Goal: Task Accomplishment & Management: Complete application form

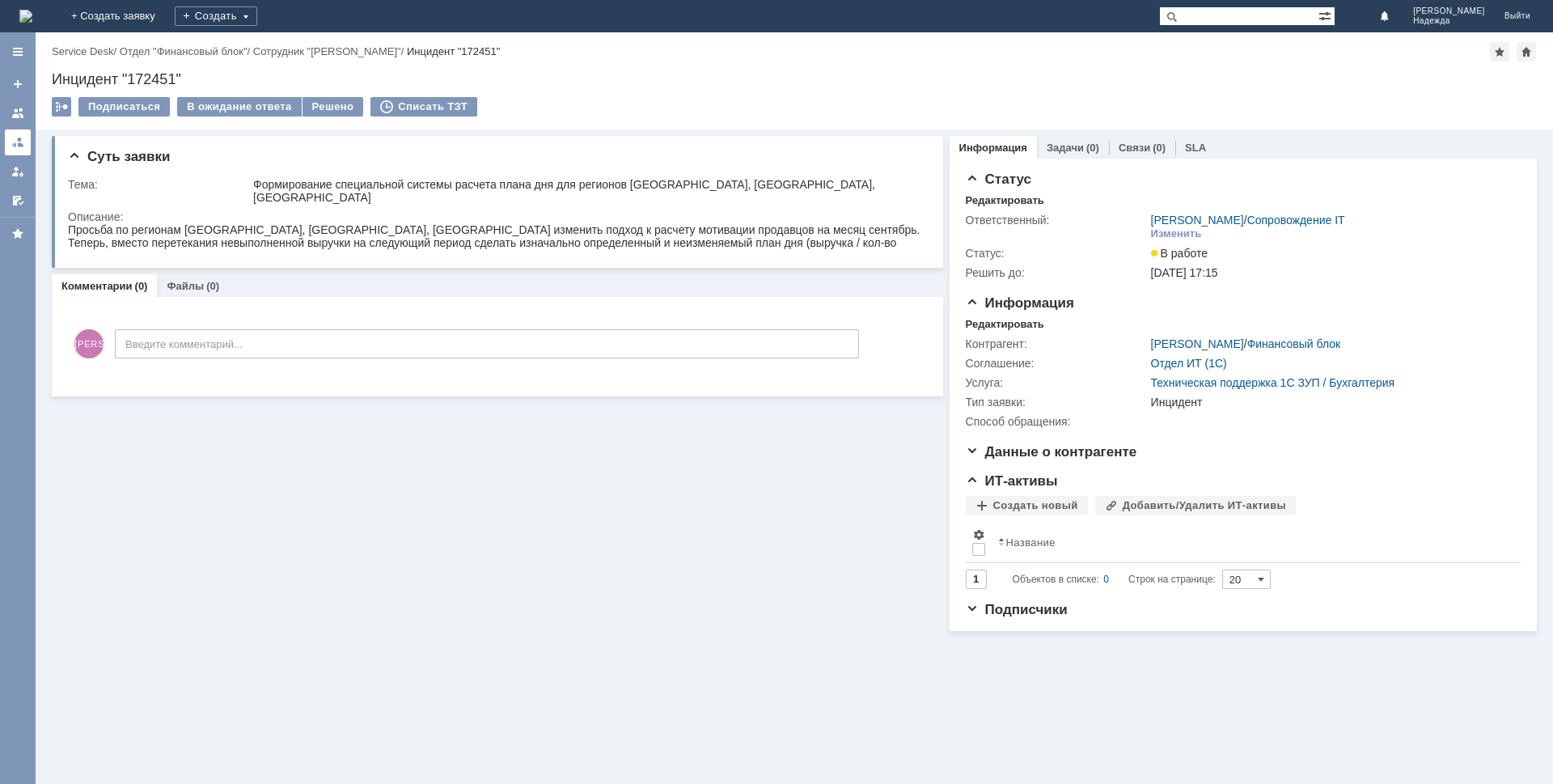
drag, startPoint x: 10, startPoint y: 149, endPoint x: 22, endPoint y: 151, distance: 12.2
click at [13, 147] on link at bounding box center [18, 142] width 26 height 26
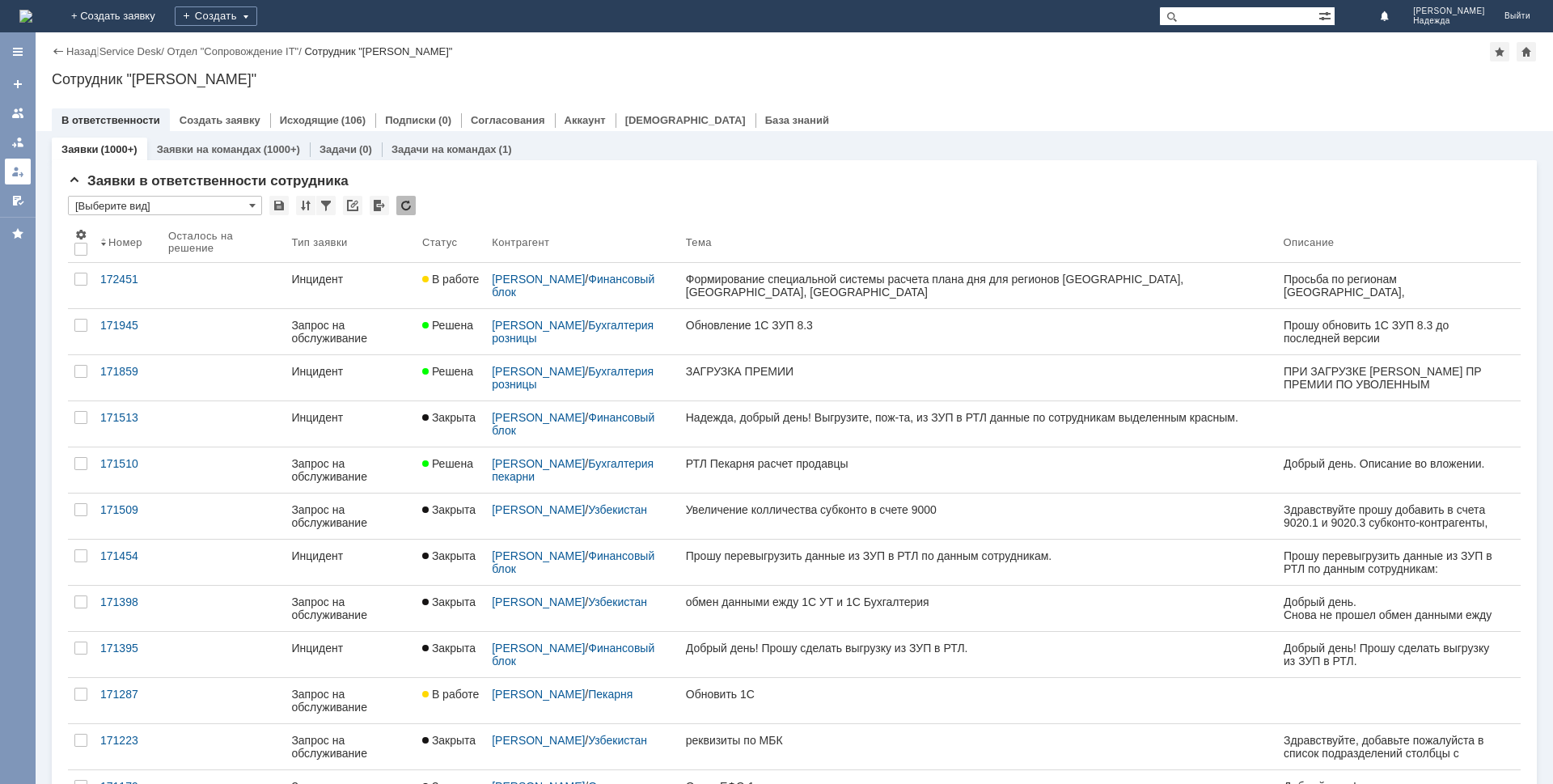
click at [9, 170] on link at bounding box center [18, 172] width 26 height 26
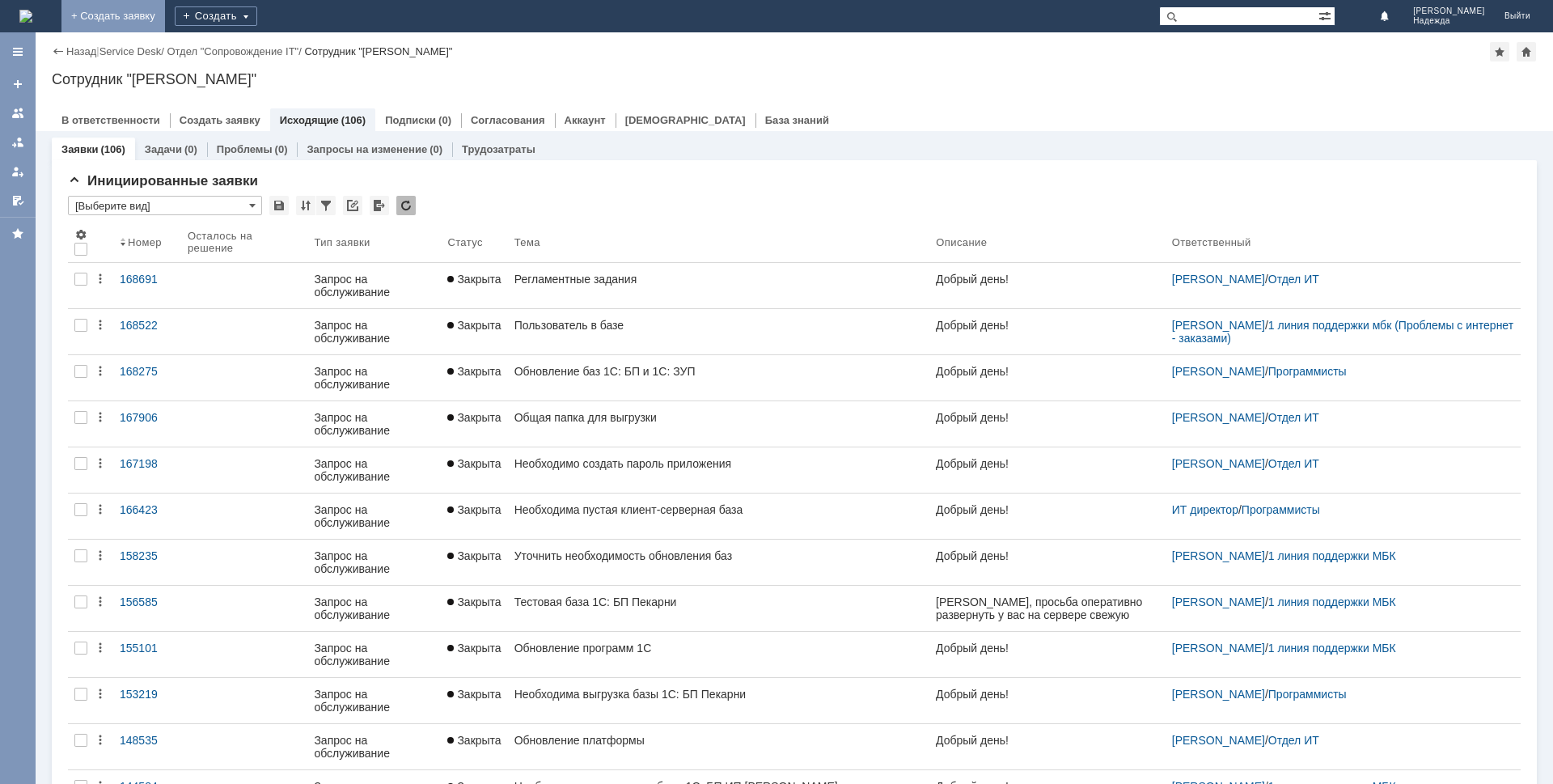
click at [165, 9] on link "+ Создать заявку" at bounding box center [113, 16] width 104 height 32
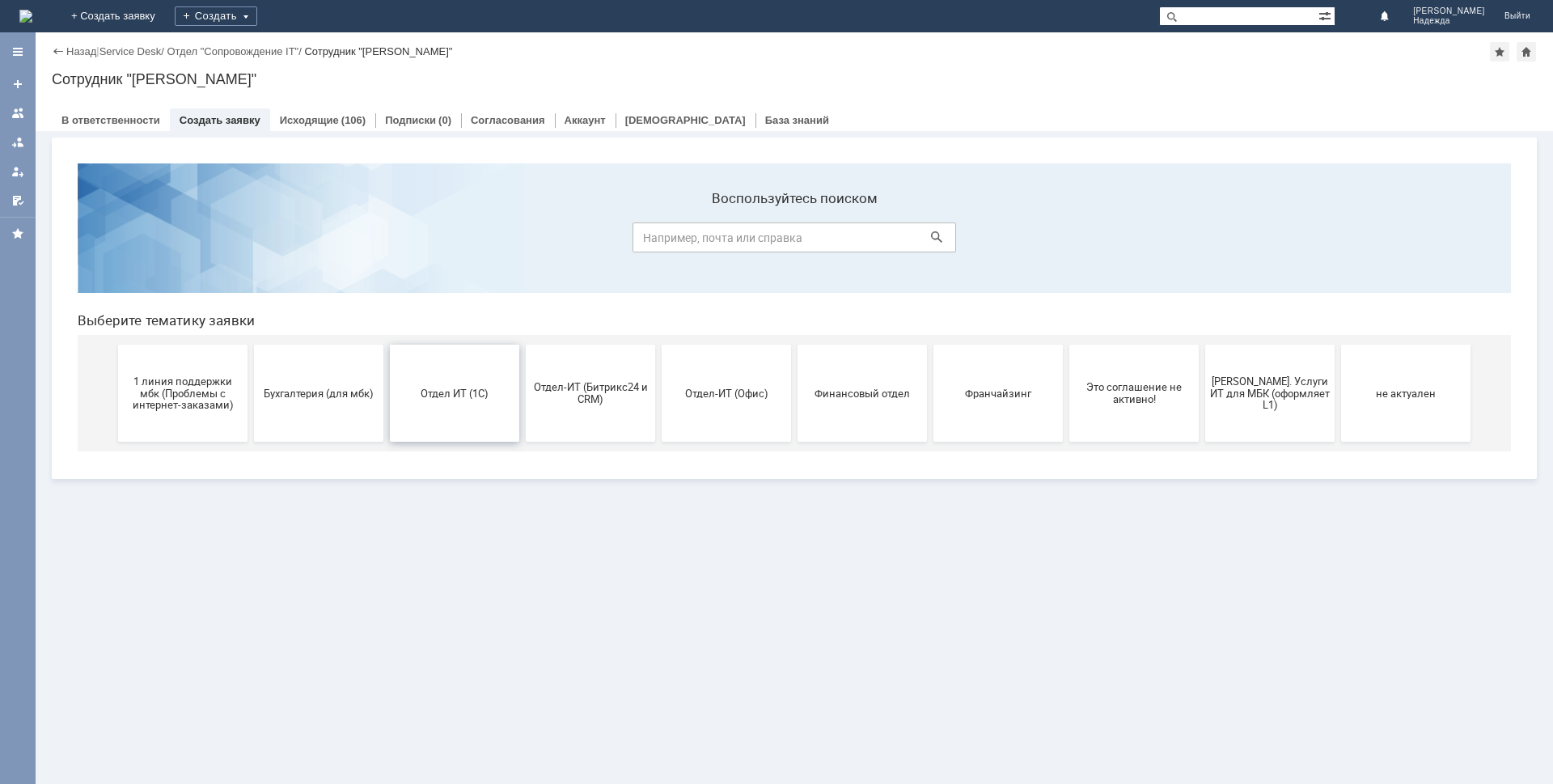
drag, startPoint x: 423, startPoint y: 408, endPoint x: 486, endPoint y: 569, distance: 172.9
click at [423, 408] on button "Отдел ИТ (1С)" at bounding box center [454, 393] width 129 height 97
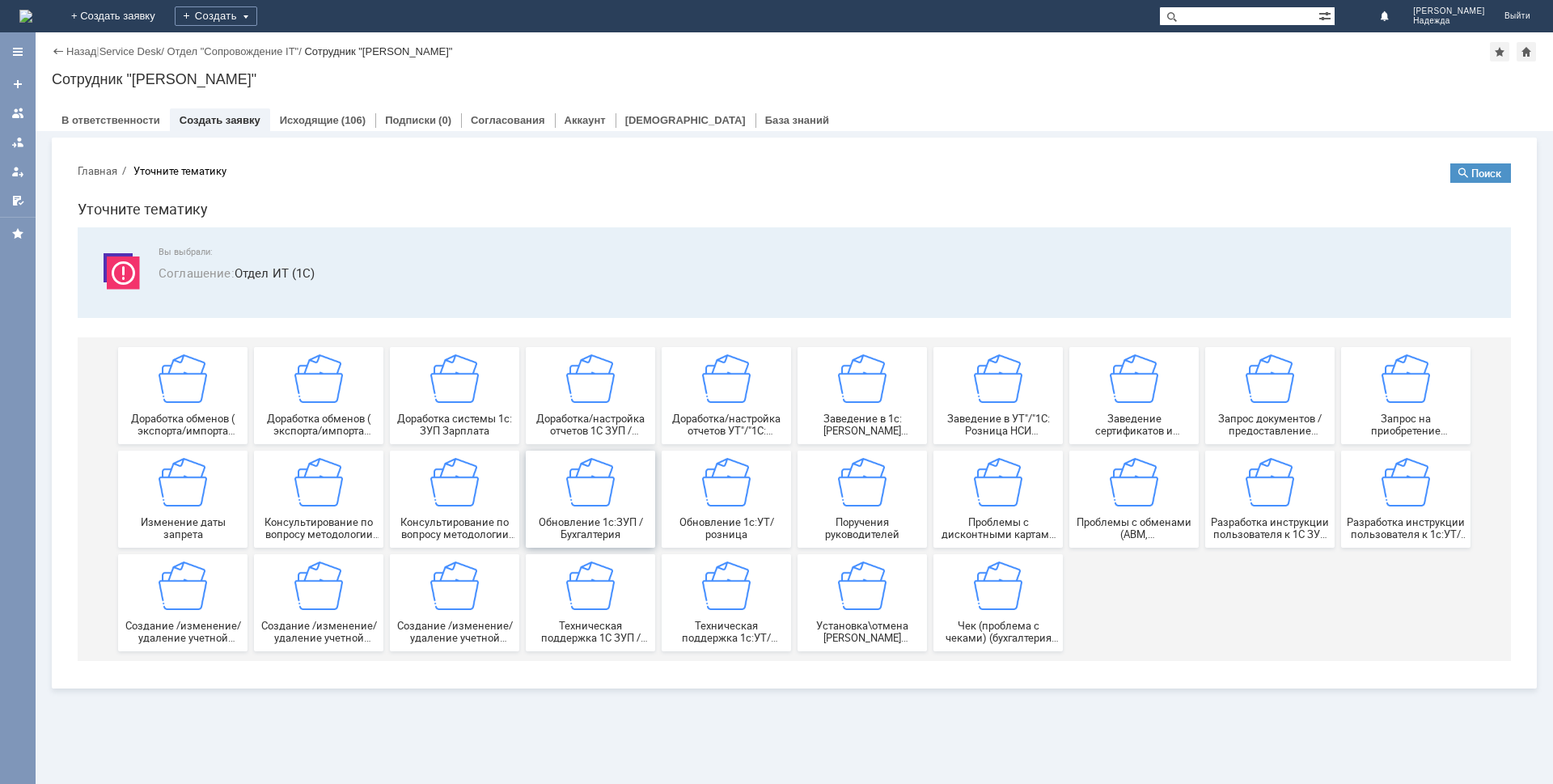
click at [643, 508] on div "Обновление 1с:ЗУП / Бухгалтерия" at bounding box center [591, 499] width 120 height 83
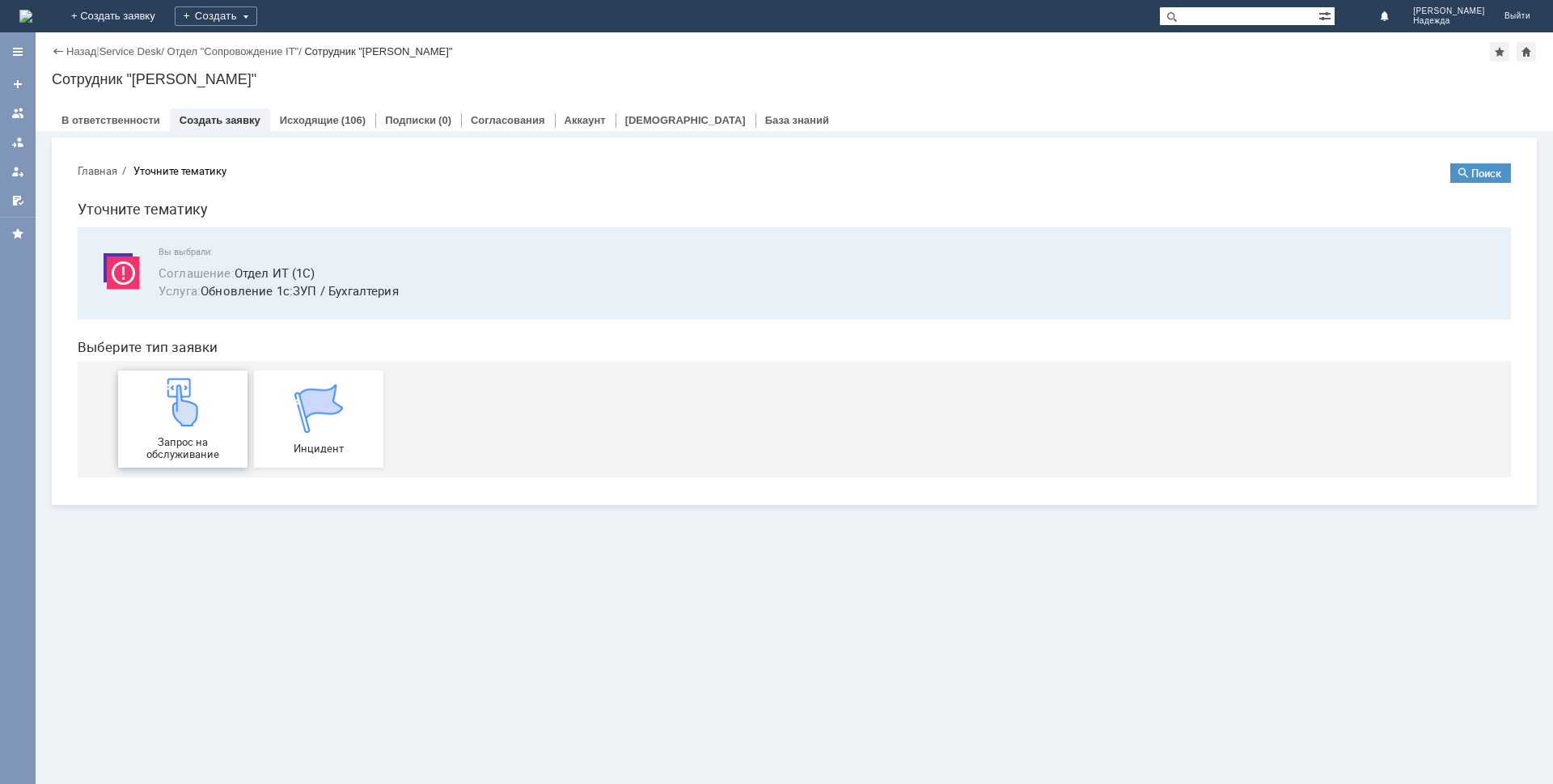
click at [183, 439] on span "Запрос на обслуживание" at bounding box center [183, 448] width 120 height 24
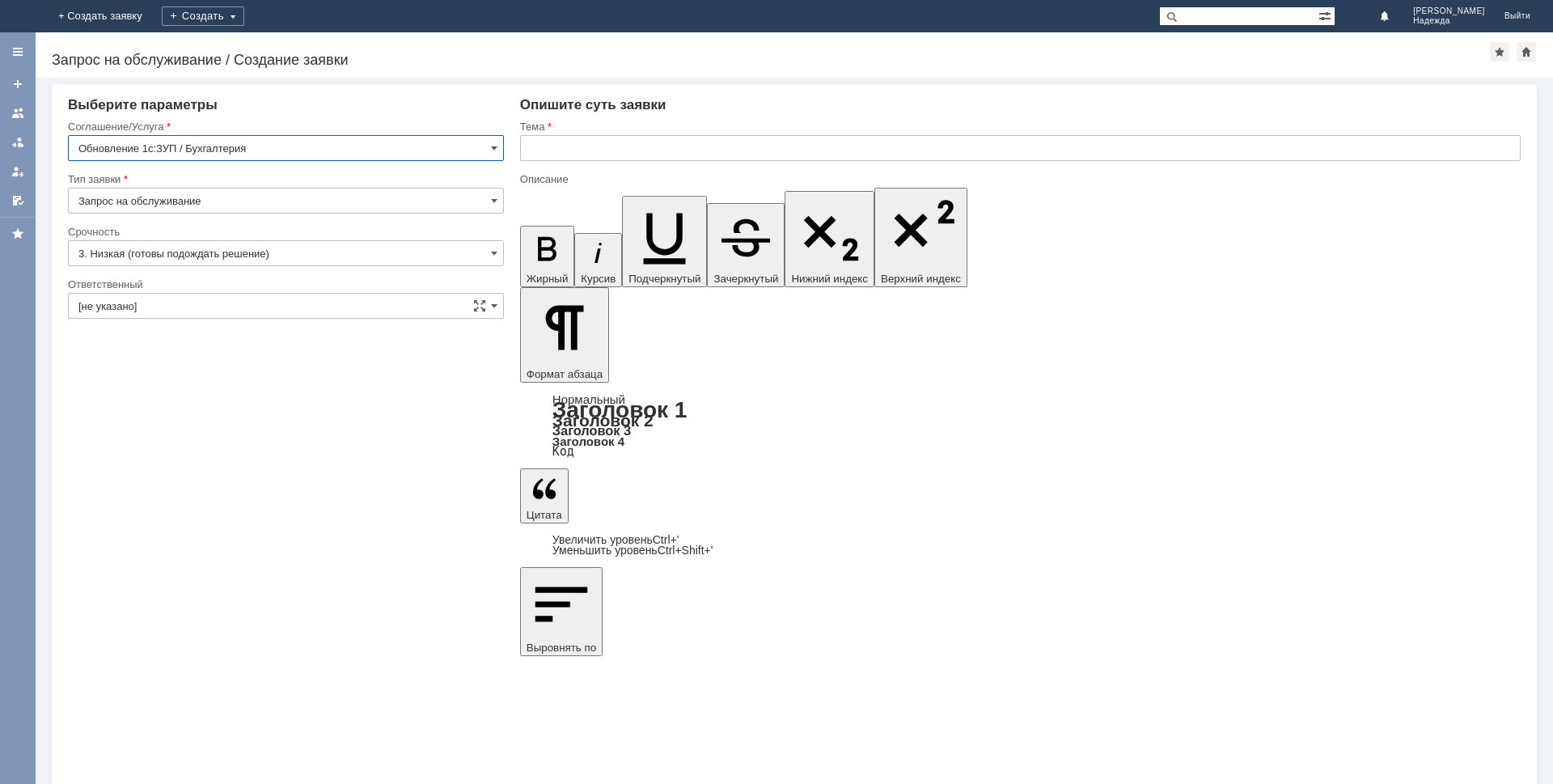
click at [209, 257] on input "3. Низкая (готовы подождать решение)" at bounding box center [286, 253] width 436 height 26
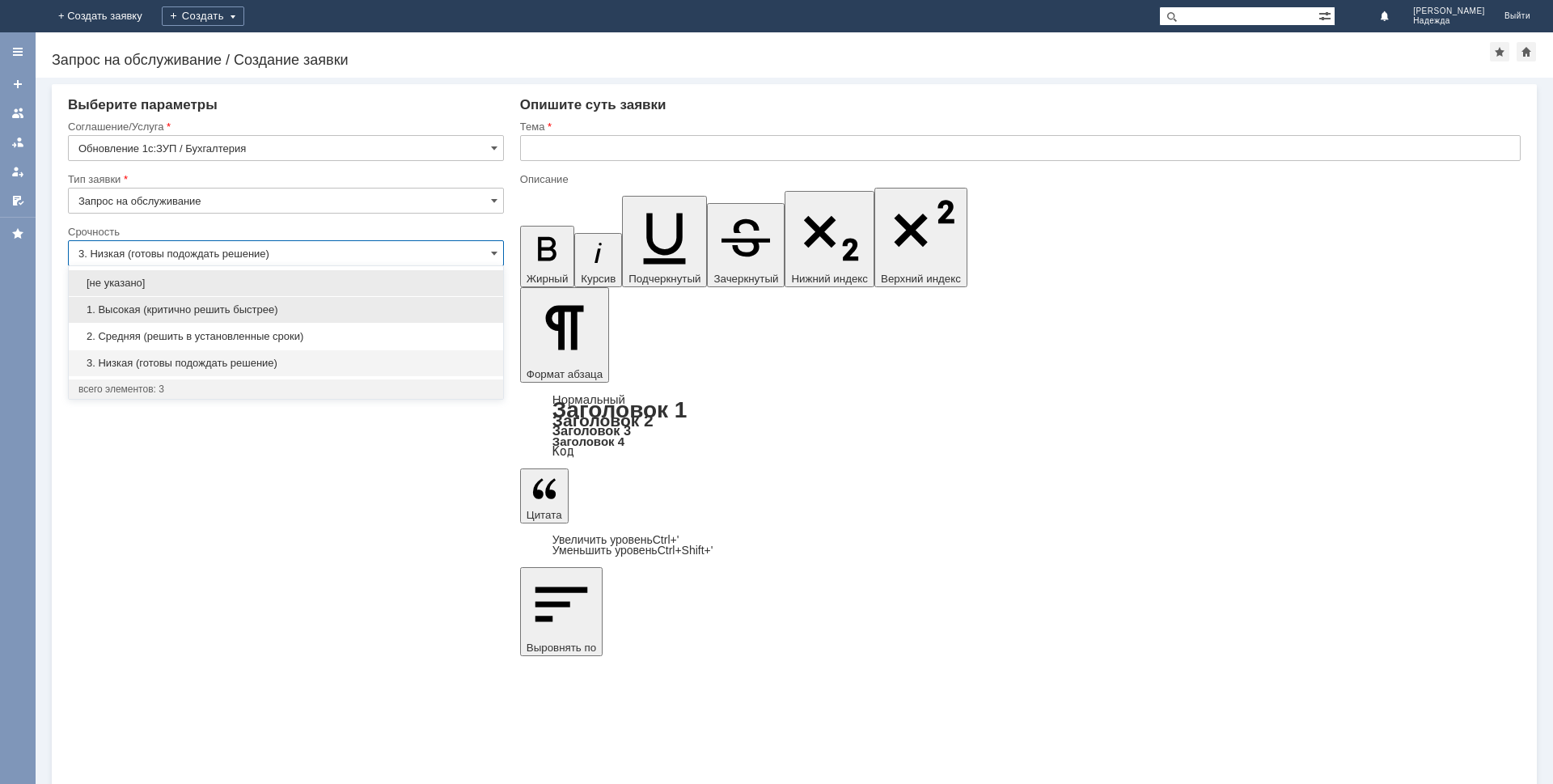
click at [128, 308] on span "1. Высокая (критично решить быстрее)" at bounding box center [286, 309] width 415 height 13
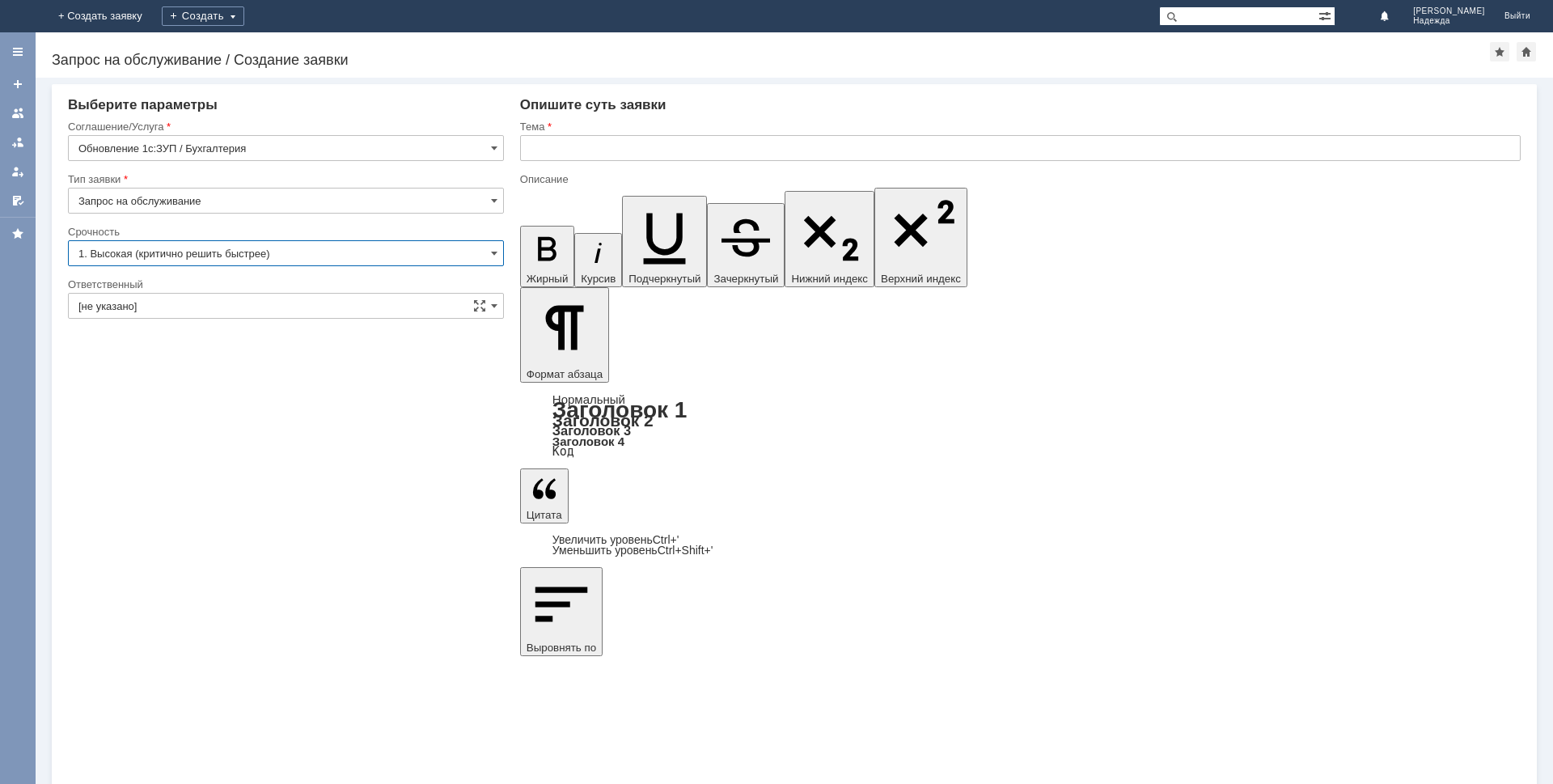
type input "1. Высокая (критично решить быстрее)"
click at [151, 311] on input "[не указано]" at bounding box center [286, 306] width 436 height 26
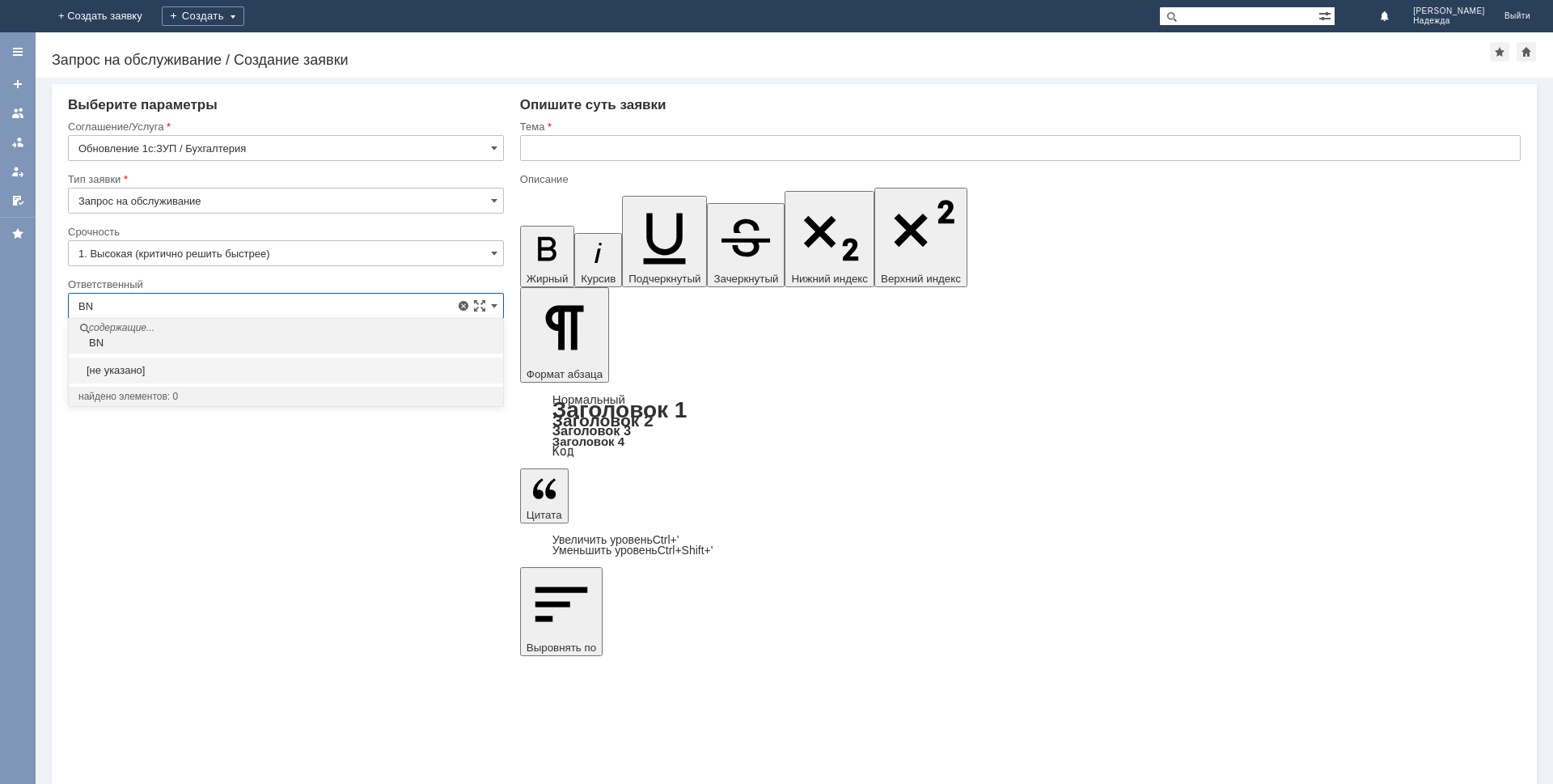
type input "B"
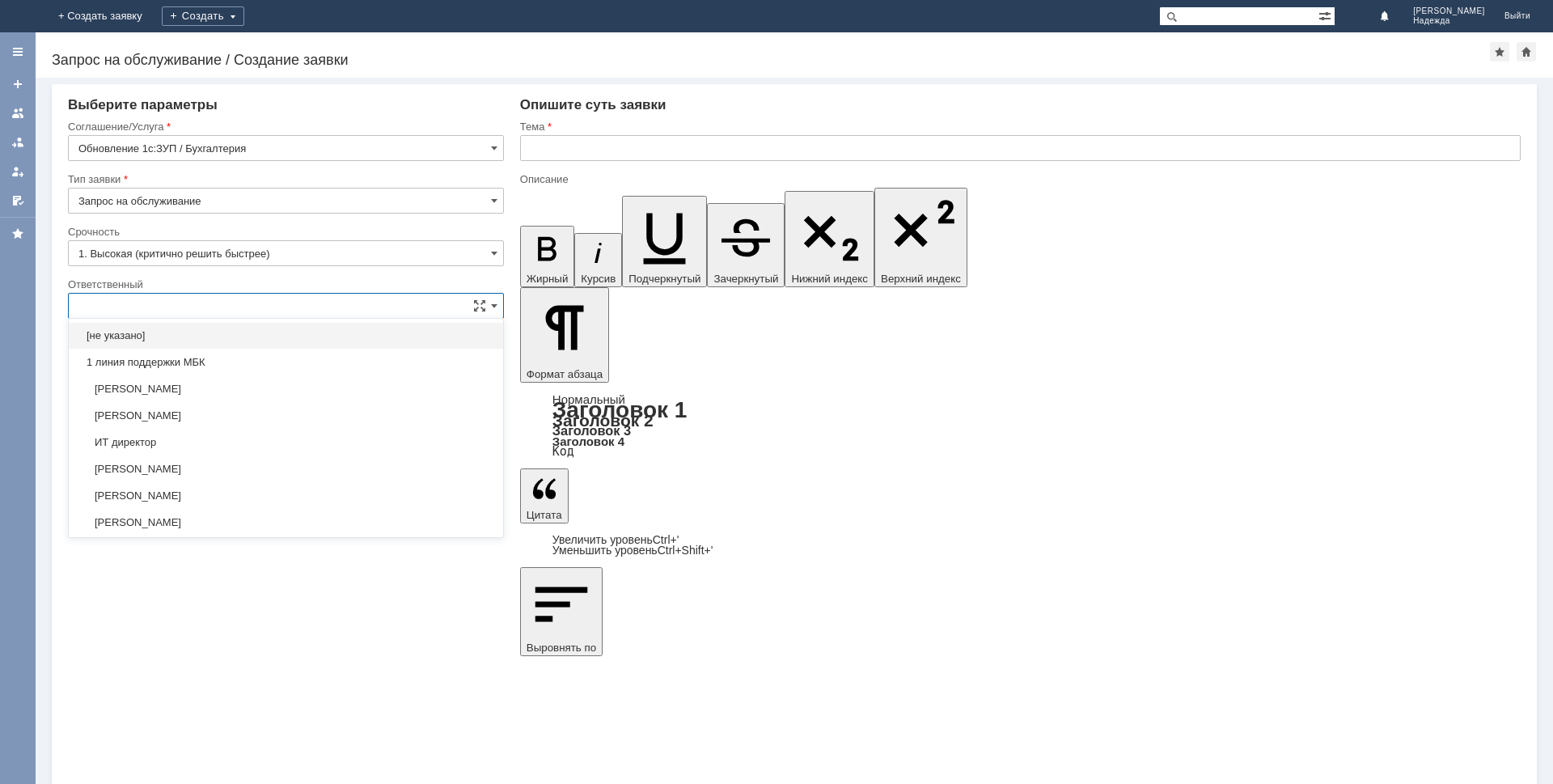
click at [104, 311] on input "text" at bounding box center [286, 306] width 436 height 26
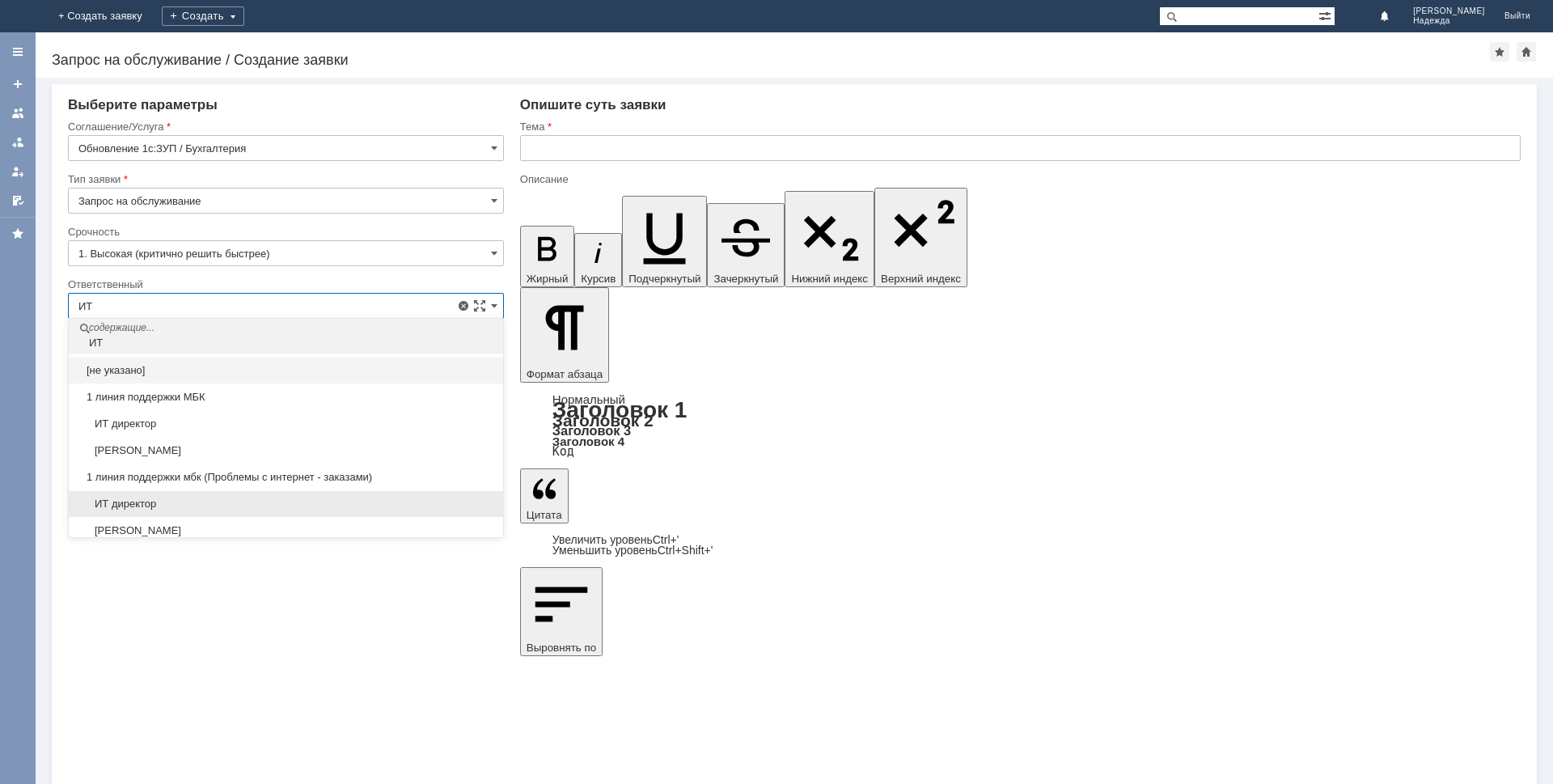
click at [146, 508] on span "ИТ директор" at bounding box center [286, 504] width 415 height 13
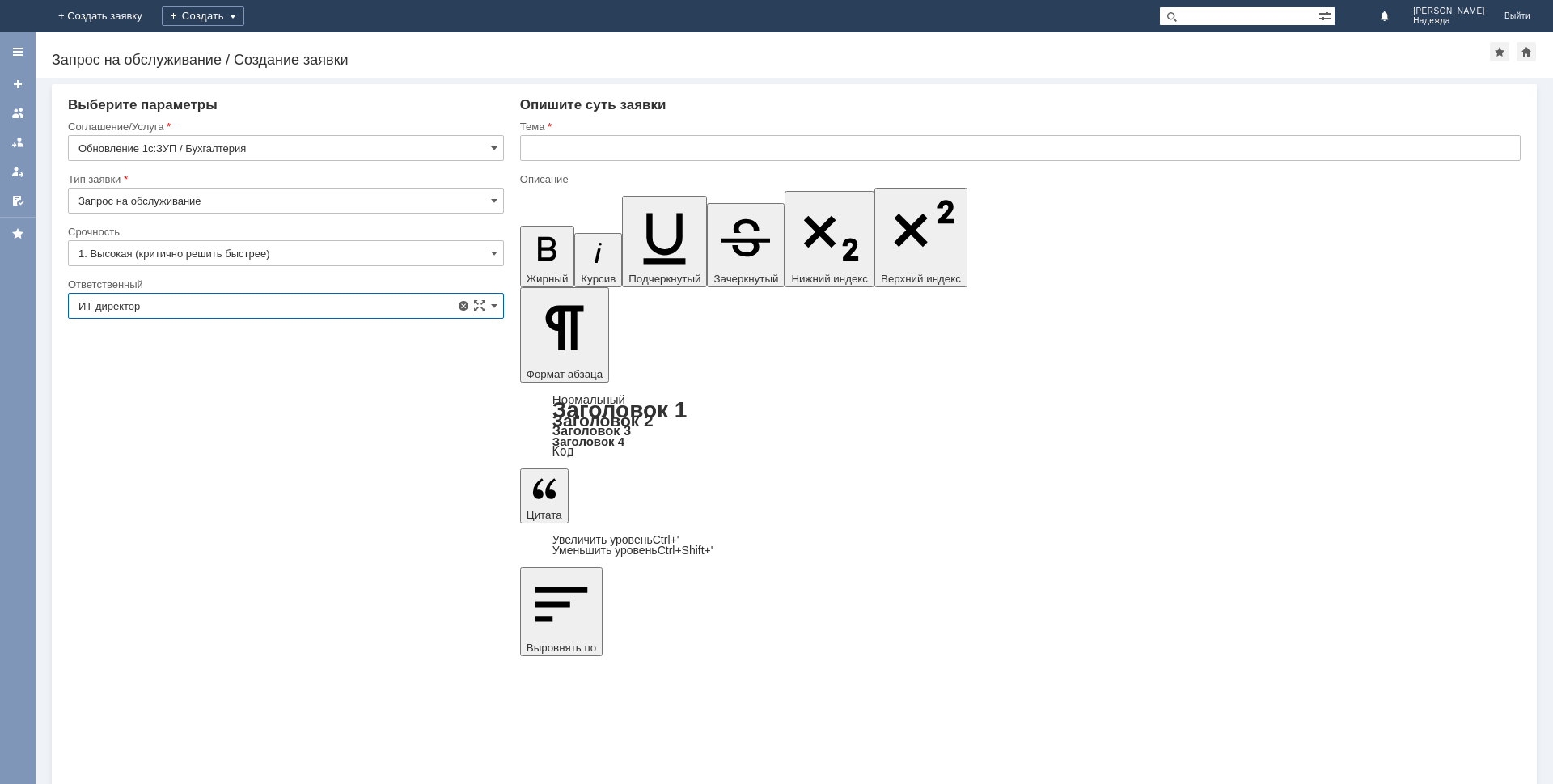
type input "ИТ директор"
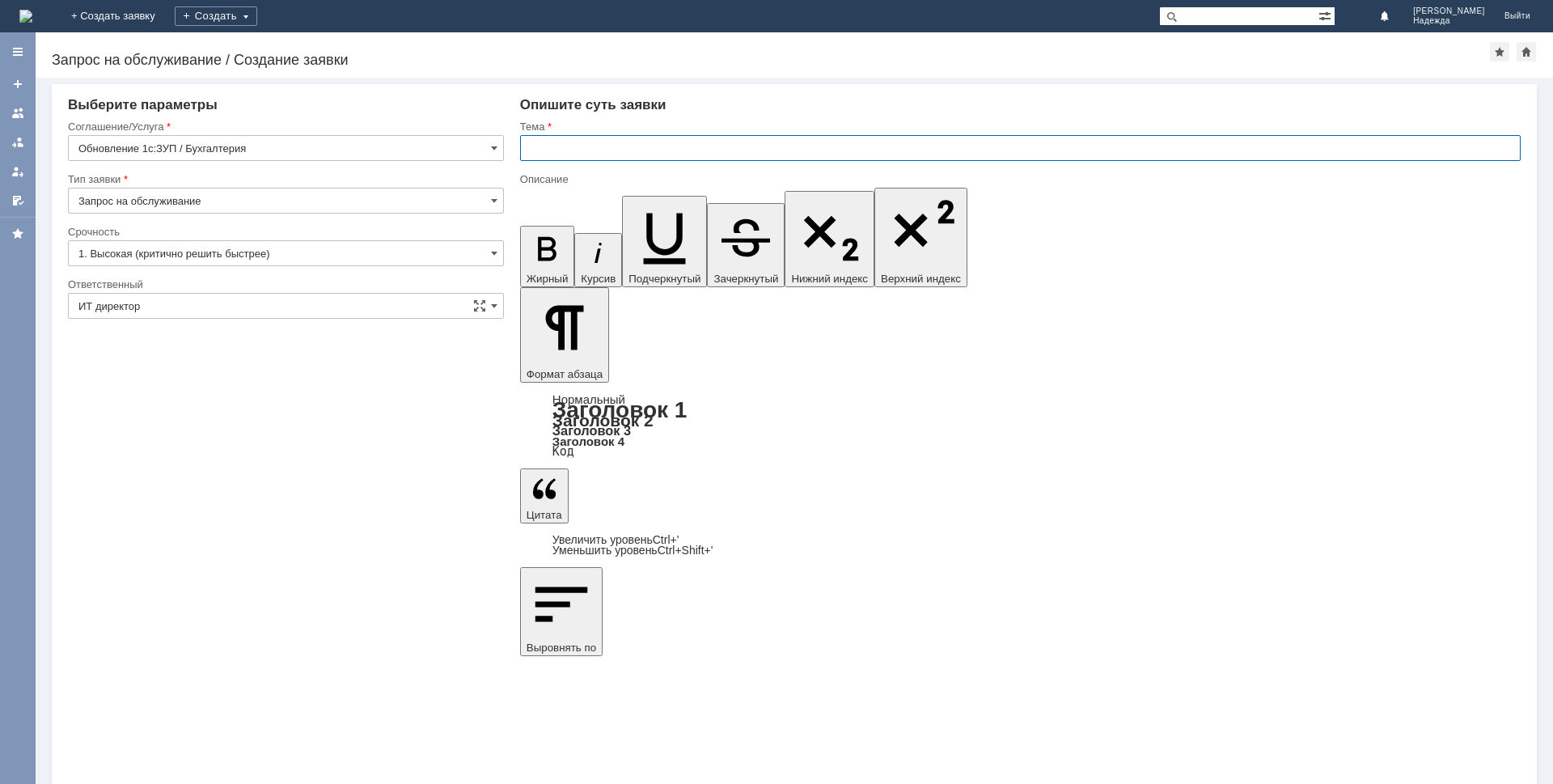
click at [673, 155] on input "text" at bounding box center [1021, 148] width 1000 height 26
type input "Обновление баз 1С: БП"
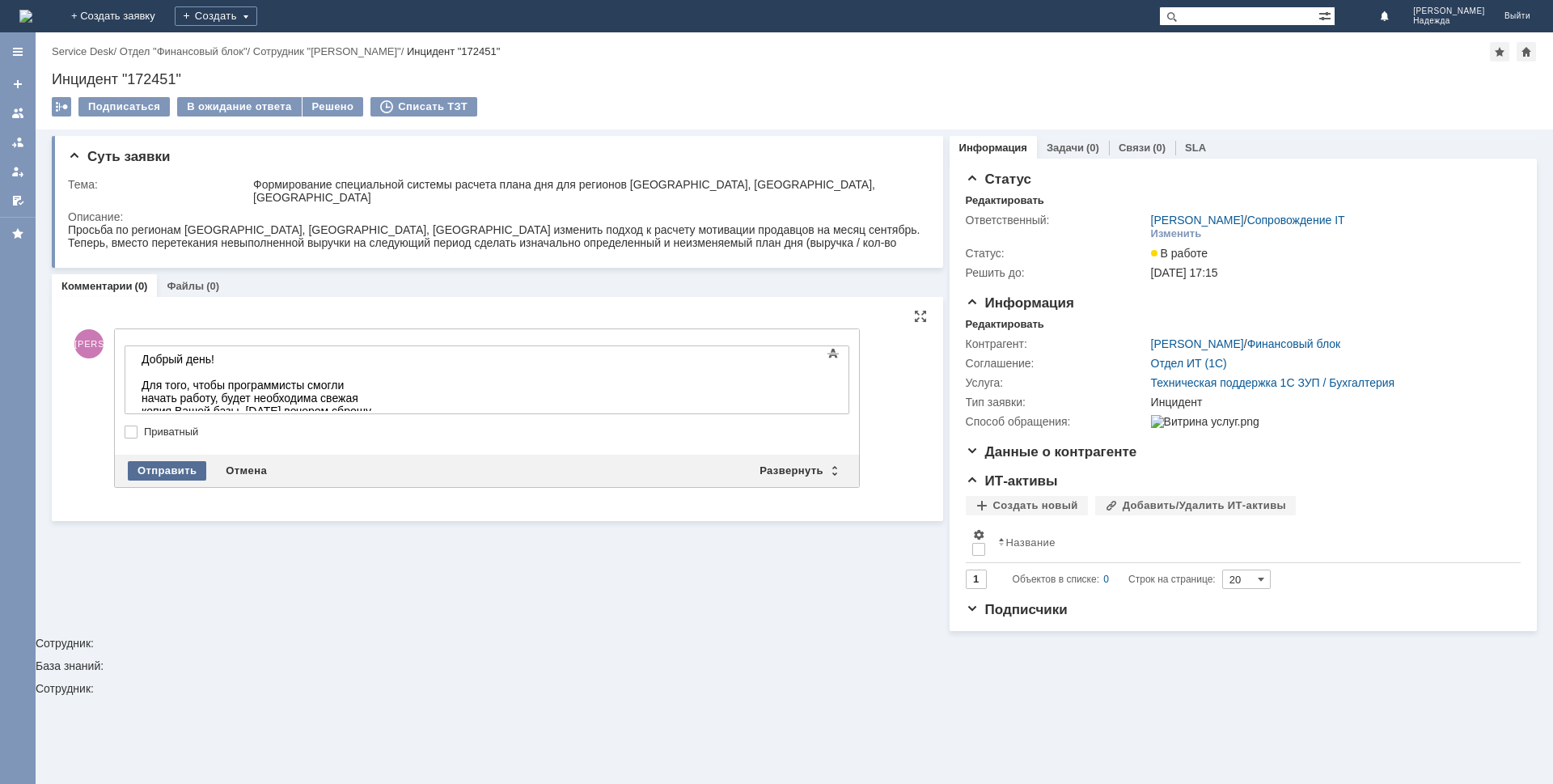
click at [163, 464] on div "Отправить" at bounding box center [166, 471] width 79 height 19
